Goal: Use online tool/utility

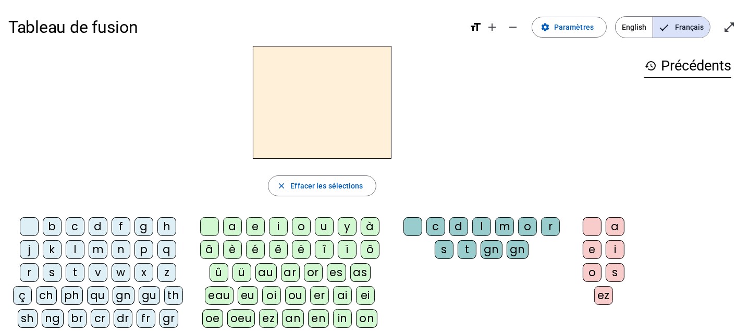
click at [56, 223] on div "b" at bounding box center [52, 226] width 19 height 19
click at [228, 223] on div "a" at bounding box center [232, 226] width 19 height 19
click at [430, 226] on div "c" at bounding box center [436, 226] width 19 height 19
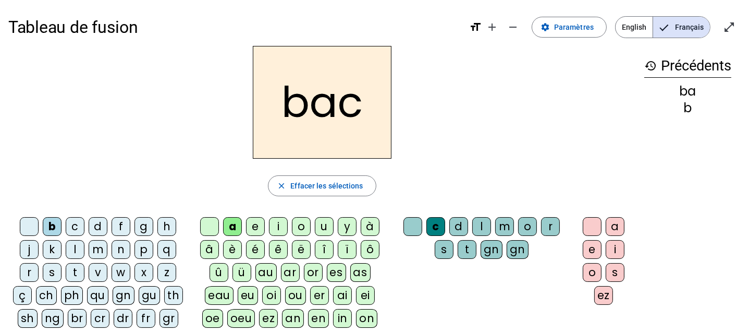
click at [68, 241] on div "l" at bounding box center [75, 249] width 19 height 19
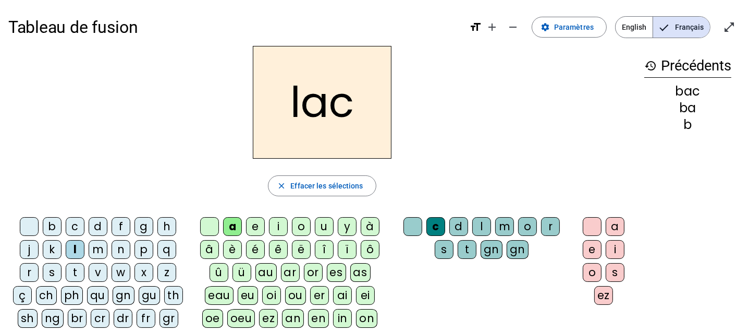
click at [411, 227] on div at bounding box center [413, 226] width 19 height 19
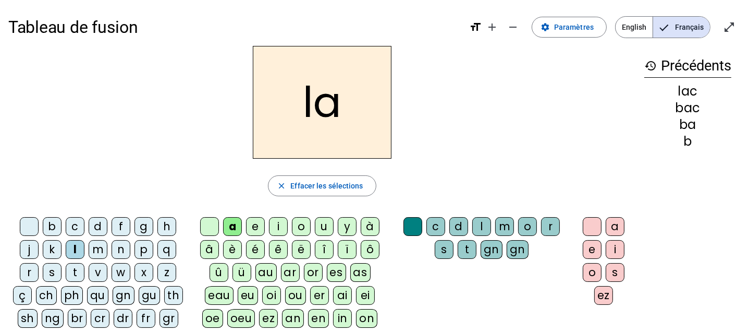
click at [100, 247] on div "m" at bounding box center [98, 249] width 19 height 19
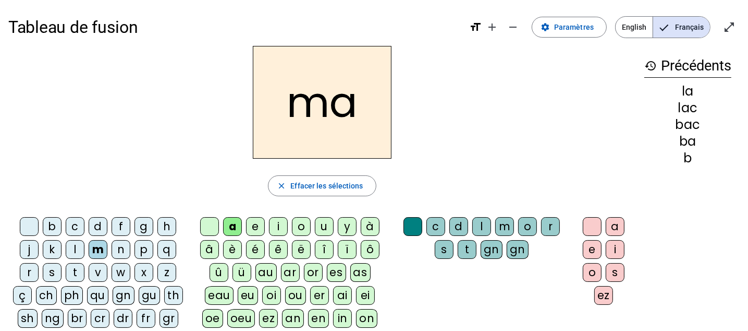
click at [251, 228] on div "e" at bounding box center [255, 226] width 19 height 19
click at [35, 251] on div "j" at bounding box center [29, 249] width 19 height 19
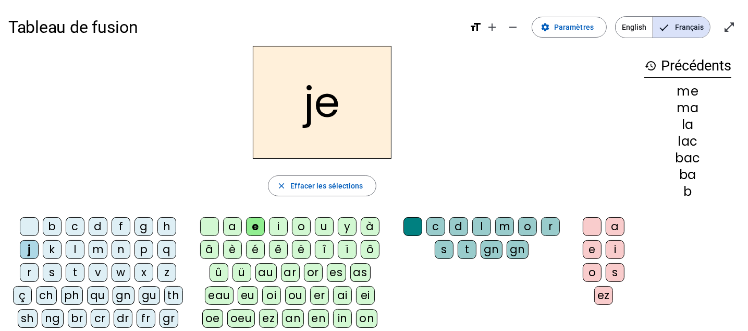
click at [51, 271] on div "s" at bounding box center [52, 272] width 19 height 19
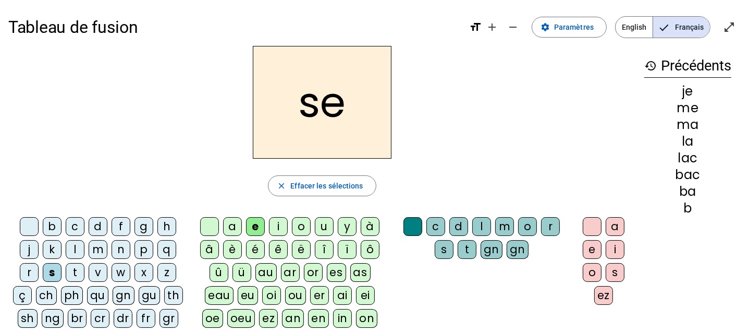
click at [323, 224] on div "u" at bounding box center [324, 226] width 19 height 19
click at [226, 222] on div "a" at bounding box center [232, 226] width 19 height 19
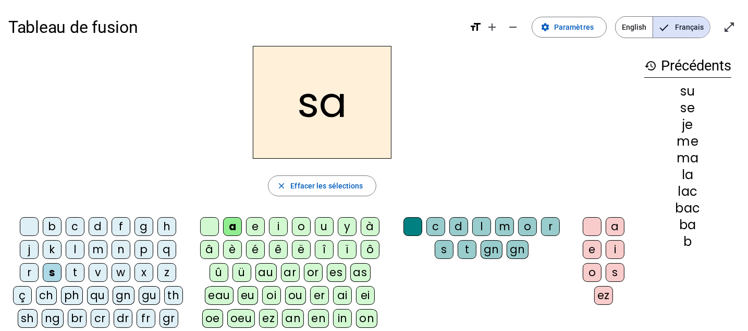
click at [95, 269] on div "v" at bounding box center [98, 272] width 19 height 19
click at [478, 227] on div "l" at bounding box center [481, 226] width 19 height 19
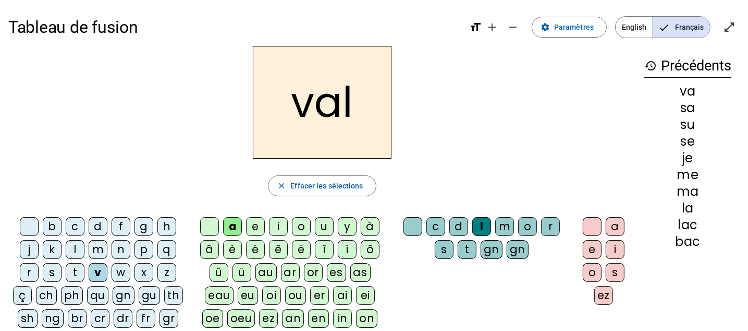
click at [53, 224] on div "b" at bounding box center [52, 226] width 19 height 19
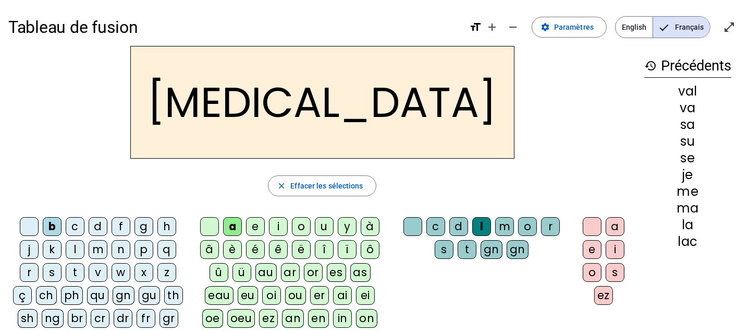
click at [102, 250] on div "m" at bounding box center [98, 249] width 19 height 19
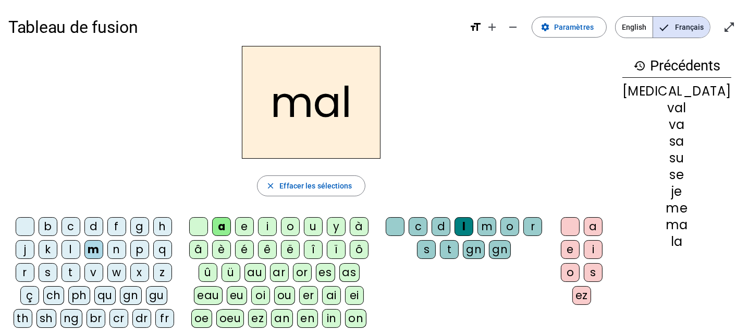
click at [252, 172] on div "mal close Effacer les sélections b c d f g h j k l m n p q r s t v w x z ç ch p…" at bounding box center [311, 248] width 606 height 405
click at [275, 226] on div "i" at bounding box center [267, 226] width 19 height 19
